Goal: Navigation & Orientation: Find specific page/section

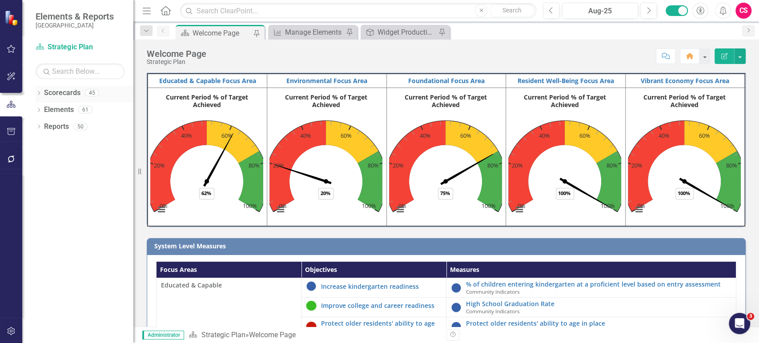
click at [36, 92] on icon "Dropdown" at bounding box center [39, 94] width 6 height 5
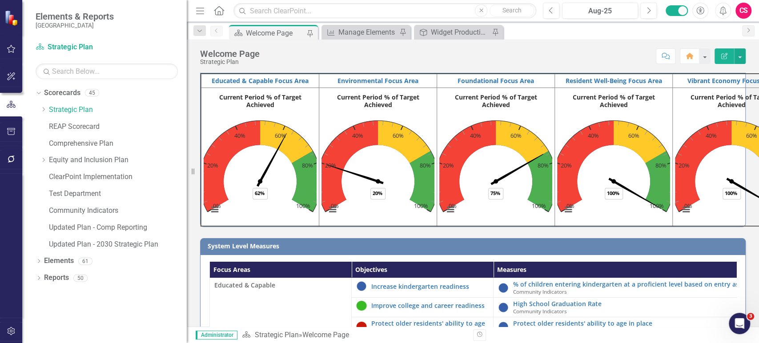
drag, startPoint x: 153, startPoint y: 195, endPoint x: 186, endPoint y: 193, distance: 33.4
click at [187, 193] on div "Resize" at bounding box center [190, 171] width 7 height 343
click at [98, 247] on link "Updated Plan - 2030 Strategic Plan" at bounding box center [117, 245] width 137 height 10
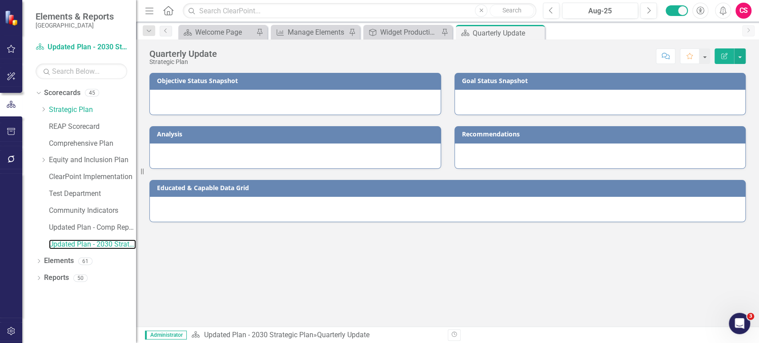
drag, startPoint x: 187, startPoint y: 323, endPoint x: 136, endPoint y: 311, distance: 52.5
click at [136, 311] on div "Resize" at bounding box center [139, 171] width 7 height 343
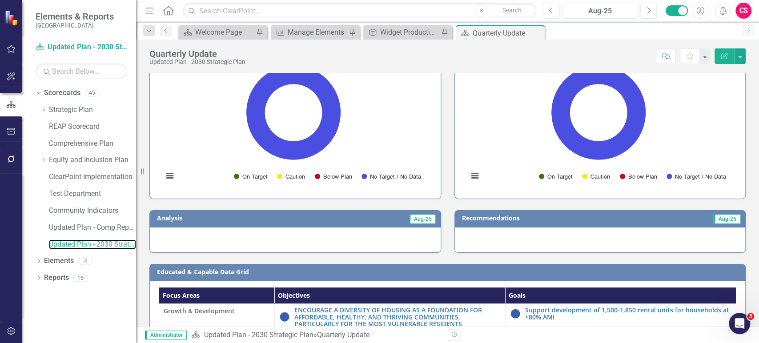
scroll to position [89, 0]
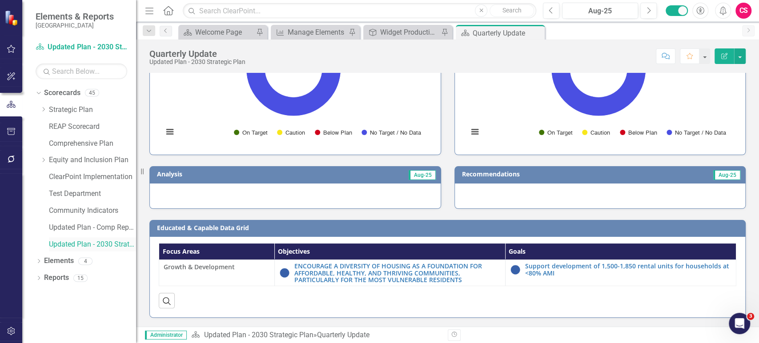
click at [67, 244] on link "Updated Plan - 2030 Strategic Plan" at bounding box center [92, 245] width 87 height 10
click at [107, 224] on link "Updated Plan - Comp Reporting" at bounding box center [92, 228] width 87 height 10
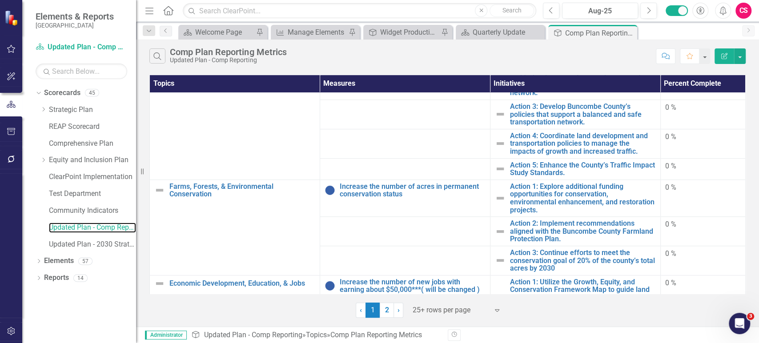
scroll to position [490, 0]
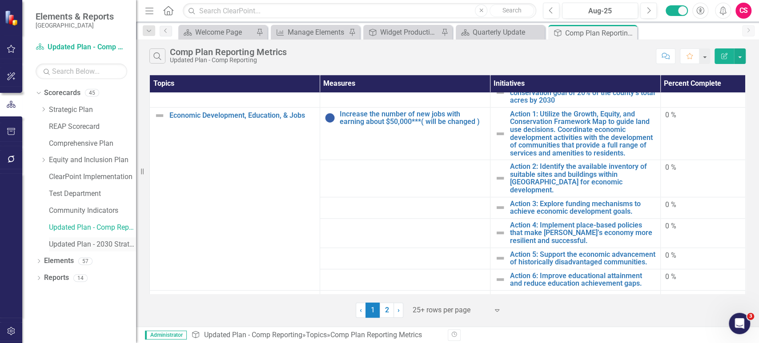
click at [97, 240] on link "Updated Plan - 2030 Strategic Plan" at bounding box center [92, 245] width 87 height 10
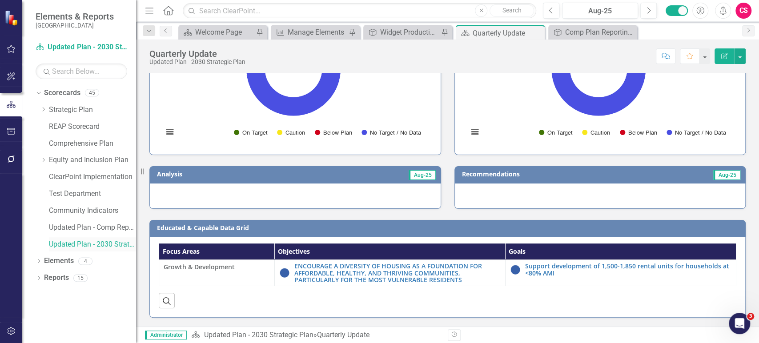
scroll to position [89, 0]
click at [84, 106] on link "Strategic Plan" at bounding box center [92, 110] width 87 height 10
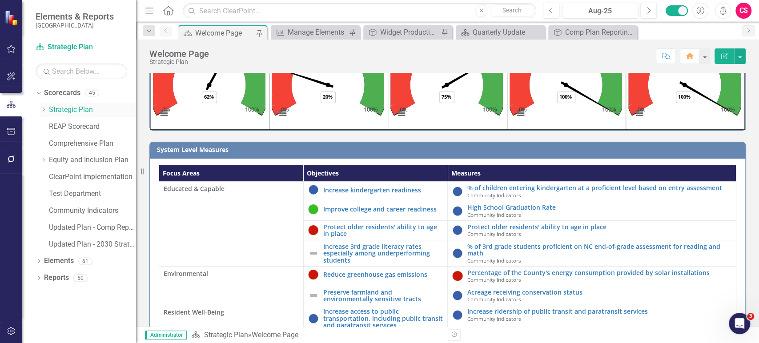
scroll to position [97, 0]
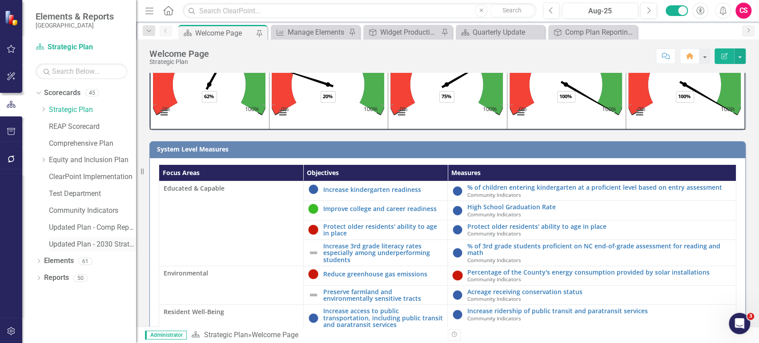
drag, startPoint x: 95, startPoint y: 241, endPoint x: 102, endPoint y: 248, distance: 10.4
click at [95, 241] on link "Updated Plan - 2030 Strategic Plan" at bounding box center [92, 245] width 87 height 10
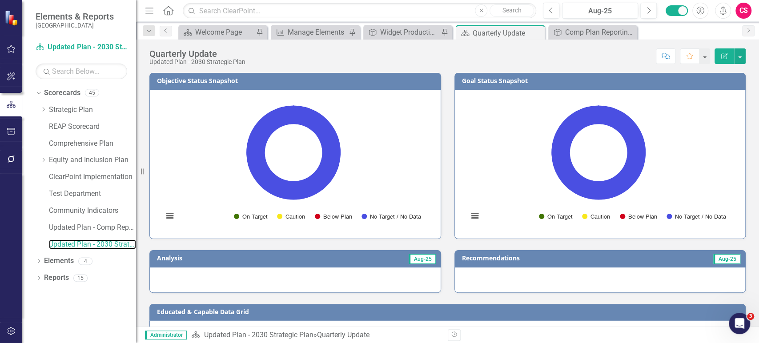
scroll to position [89, 0]
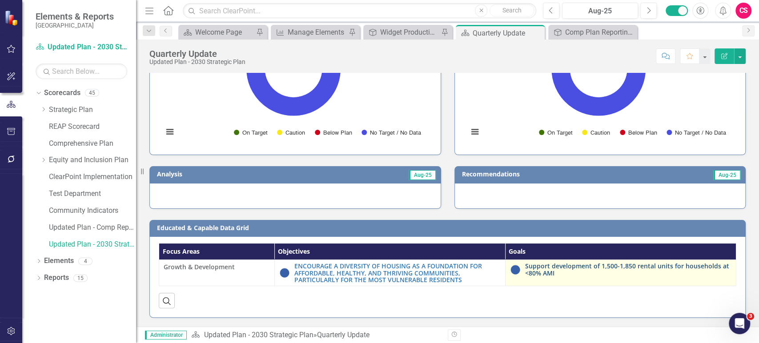
click at [534, 265] on link "Support development of 1,500-1,850 rental units for households at <80% AMI" at bounding box center [628, 270] width 206 height 14
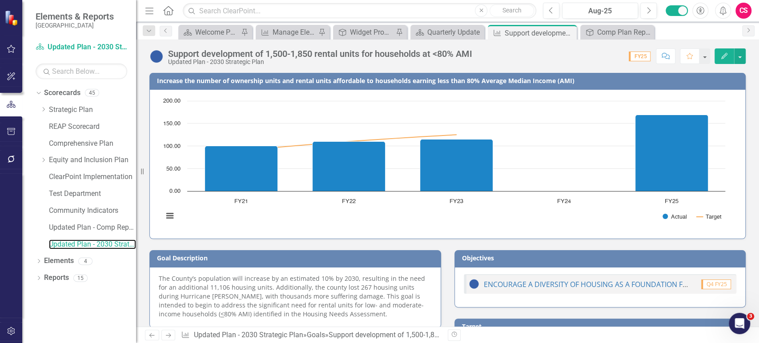
drag, startPoint x: 71, startPoint y: 248, endPoint x: 355, endPoint y: 342, distance: 299.2
click at [71, 248] on link "Updated Plan - 2030 Strategic Plan" at bounding box center [92, 245] width 87 height 10
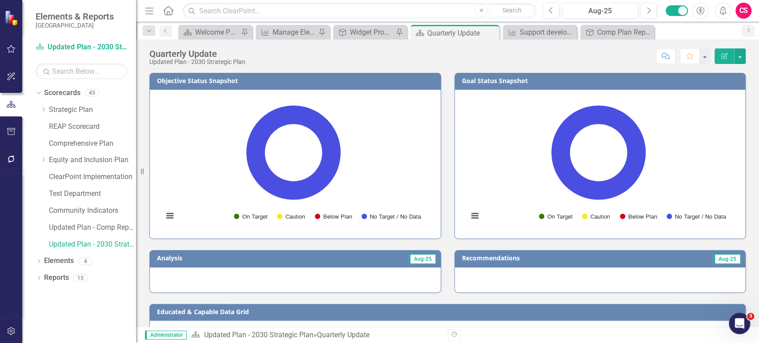
click at [107, 312] on div "Dropdown Scorecards 45 Dropdown Strategic Plan Agriculture & Land Services Air …" at bounding box center [79, 214] width 114 height 257
click at [77, 115] on link "Strategic Plan" at bounding box center [92, 110] width 87 height 10
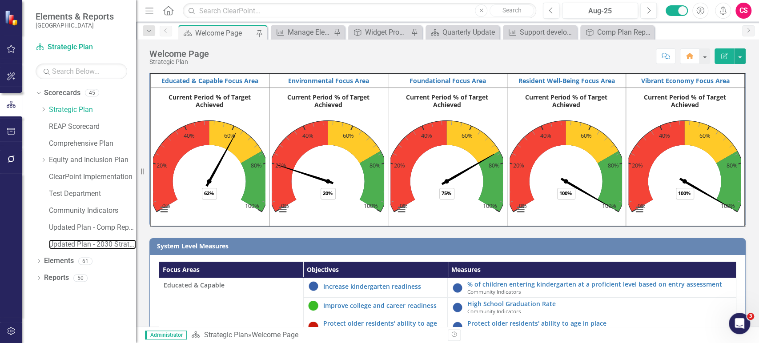
drag, startPoint x: 78, startPoint y: 245, endPoint x: 390, endPoint y: 319, distance: 320.6
click at [78, 245] on link "Updated Plan - 2030 Strategic Plan" at bounding box center [92, 245] width 87 height 10
